Goal: Task Accomplishment & Management: Manage account settings

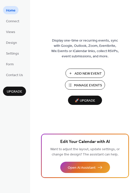
click at [12, 11] on span "Home" at bounding box center [11, 10] width 10 height 5
click at [12, 41] on span "Design" at bounding box center [11, 42] width 11 height 5
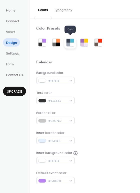
click at [69, 44] on div at bounding box center [69, 45] width 4 height 4
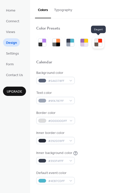
click at [95, 44] on div at bounding box center [97, 45] width 4 height 4
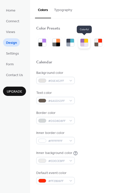
click at [84, 44] on div at bounding box center [83, 45] width 4 height 4
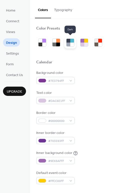
click at [69, 44] on div at bounding box center [69, 45] width 4 height 4
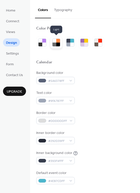
click at [57, 45] on div at bounding box center [58, 45] width 4 height 4
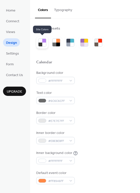
click at [43, 44] on div at bounding box center [44, 45] width 4 height 4
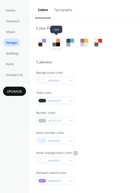
click at [57, 42] on div at bounding box center [58, 41] width 4 height 4
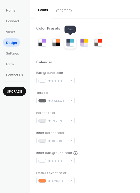
click at [70, 42] on div at bounding box center [69, 41] width 4 height 4
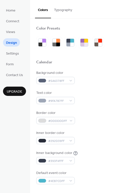
click at [68, 10] on button "Typography" at bounding box center [63, 9] width 24 height 18
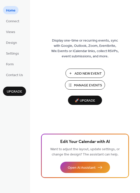
click at [80, 85] on span "Manage Events" at bounding box center [88, 85] width 28 height 5
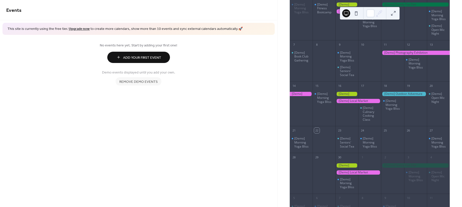
scroll to position [100, 0]
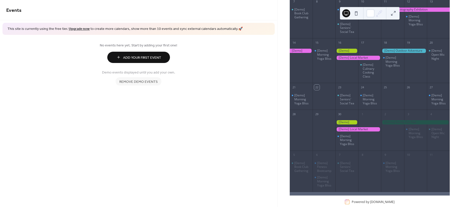
drag, startPoint x: 389, startPoint y: 167, endPoint x: 227, endPoint y: 79, distance: 184.3
click at [227, 79] on div "Demo events displayed until you add your own. Remove demo events" at bounding box center [138, 76] width 265 height 19
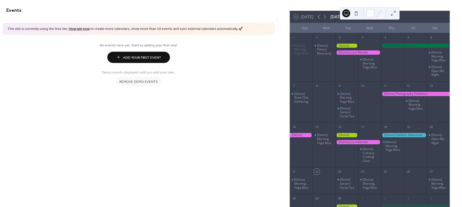
scroll to position [0, 0]
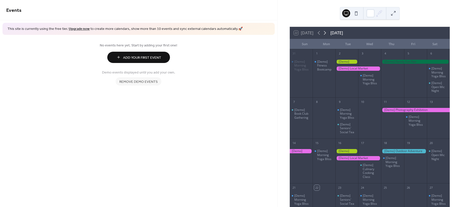
click at [325, 34] on icon at bounding box center [325, 33] width 6 height 6
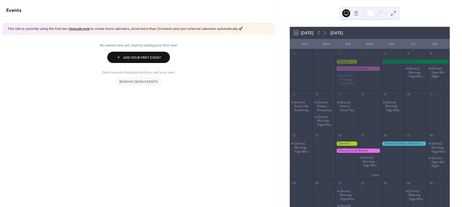
click at [368, 81] on div at bounding box center [369, 72] width 23 height 31
click at [372, 12] on div at bounding box center [370, 13] width 8 height 8
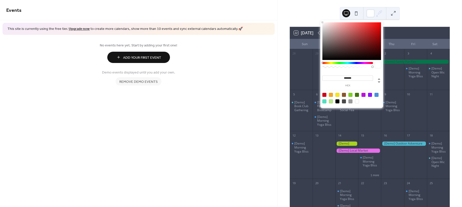
click at [431, 2] on div "22 Today October 2025 Sun Mon Tue Wed Thu Fri Sat 28 29 30 [Demo] Morning Yoga …" at bounding box center [370, 103] width 185 height 207
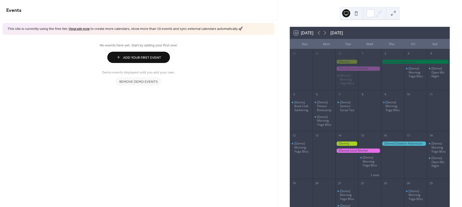
click at [393, 13] on button at bounding box center [393, 13] width 8 height 8
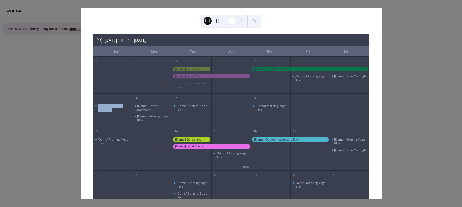
drag, startPoint x: 123, startPoint y: 113, endPoint x: 101, endPoint y: 106, distance: 23.6
click at [101, 106] on div "[Demo] Book Club Gathering" at bounding box center [112, 113] width 39 height 24
drag, startPoint x: 101, startPoint y: 106, endPoint x: 303, endPoint y: 22, distance: 219.2
click at [303, 22] on div "22 Today October 2025 Sun Mon Tue Wed Thu Fri Sat 28 29 30 [Demo] Morning Yoga …" at bounding box center [231, 104] width 301 height 192
